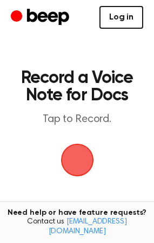
click at [112, 14] on link "Log in" at bounding box center [122, 17] width 44 height 23
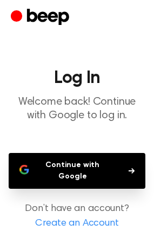
click at [84, 168] on button "Continue with Google" at bounding box center [77, 171] width 137 height 36
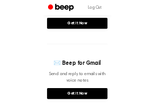
scroll to position [325, 0]
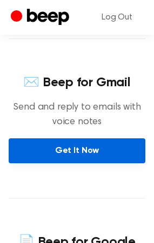
click at [77, 155] on link "Get It Now" at bounding box center [77, 150] width 137 height 25
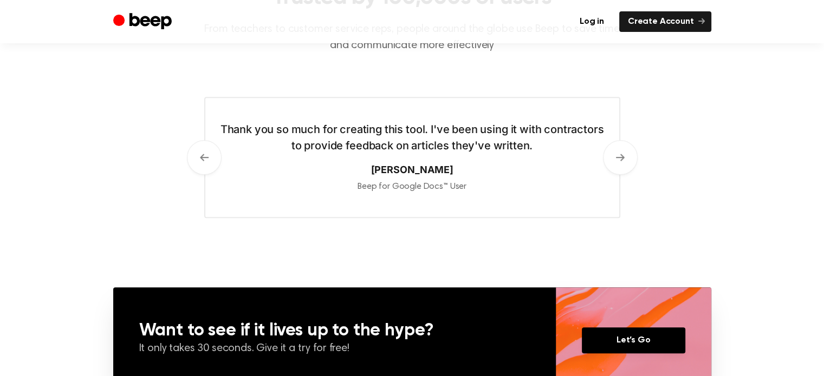
scroll to position [411, 0]
